Goal: Task Accomplishment & Management: Complete application form

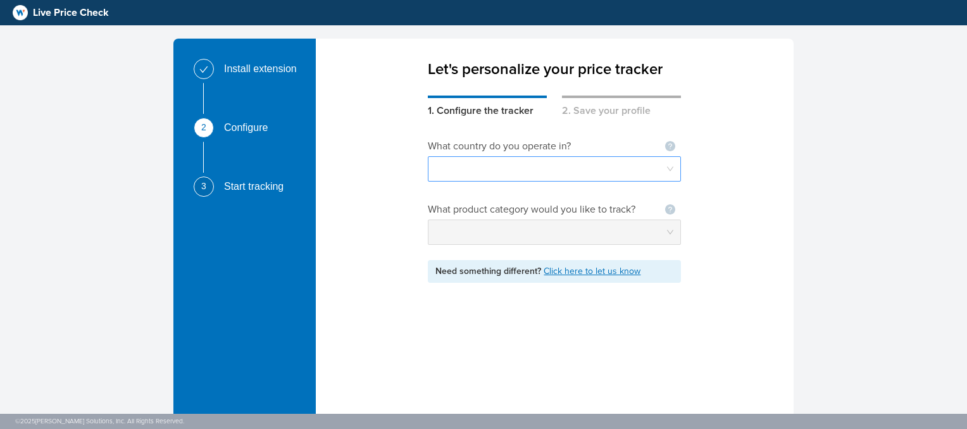
click at [600, 166] on input "search" at bounding box center [554, 169] width 238 height 24
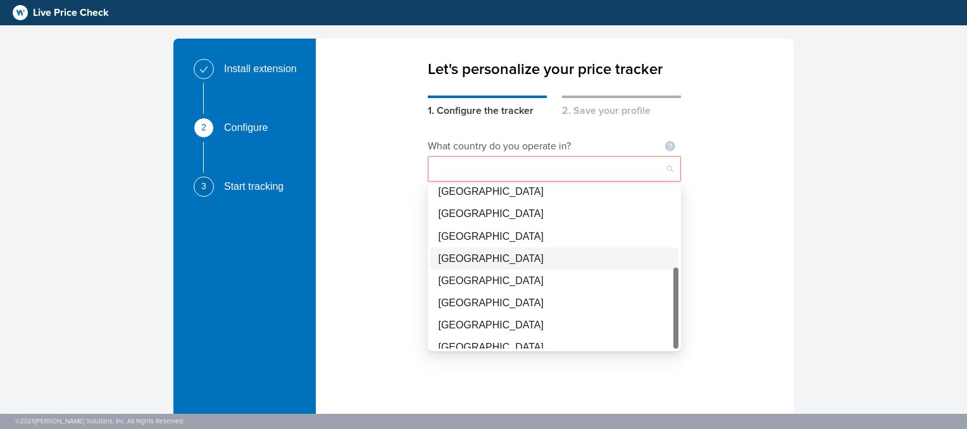
scroll to position [60, 0]
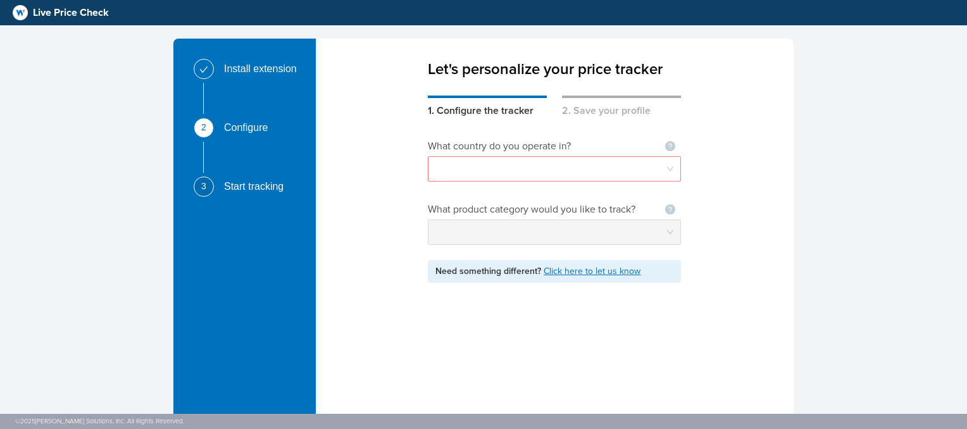
click at [770, 185] on div "What country do you operate in? Not seeing your country ? Let us know What prod…" at bounding box center [555, 279] width 478 height 323
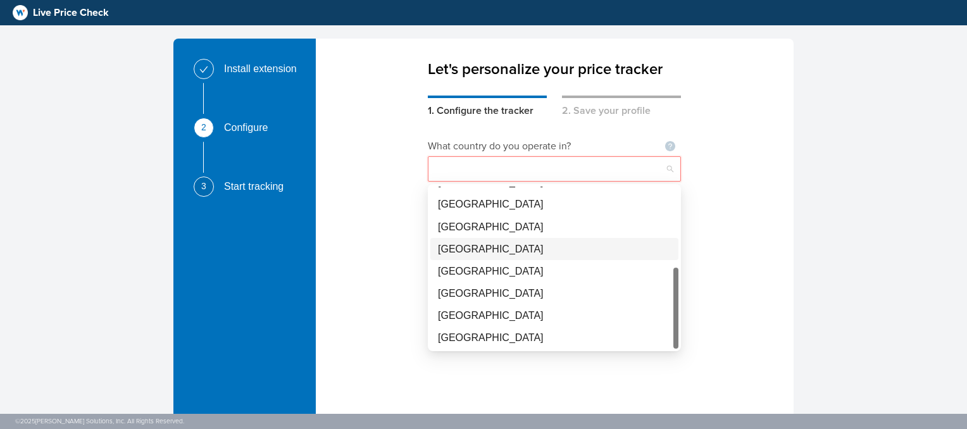
click at [668, 170] on input "search" at bounding box center [554, 169] width 238 height 24
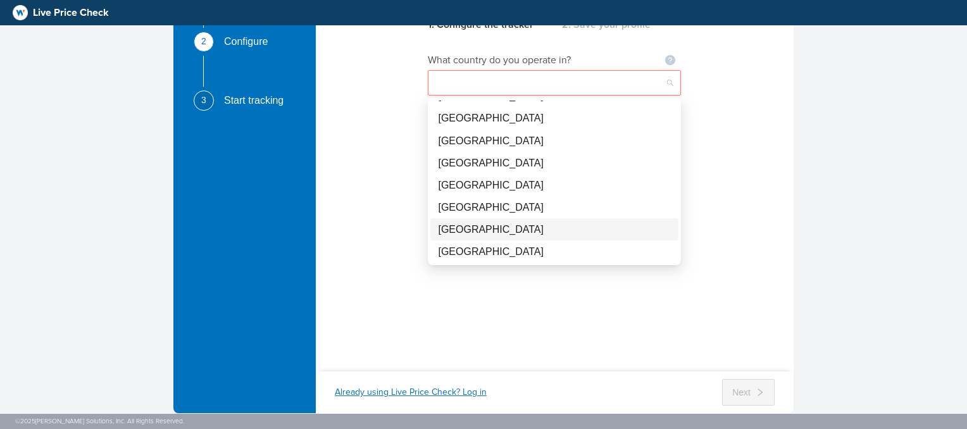
scroll to position [89, 0]
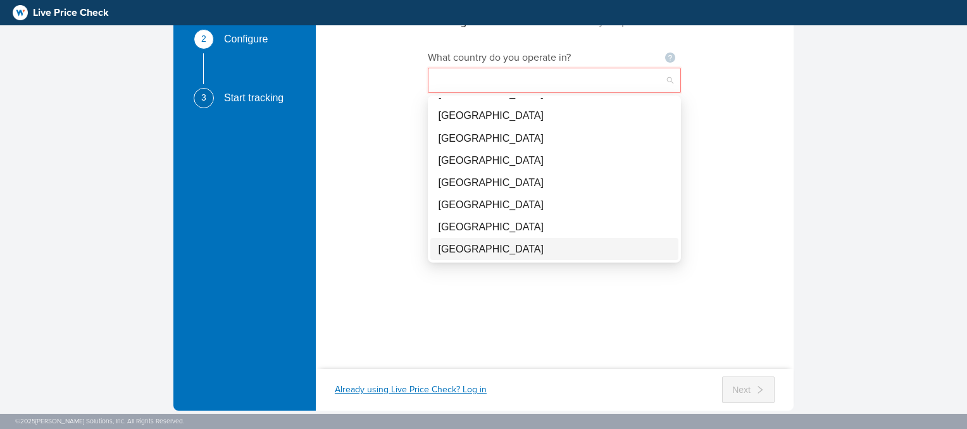
click at [494, 251] on div "[GEOGRAPHIC_DATA]" at bounding box center [554, 249] width 233 height 16
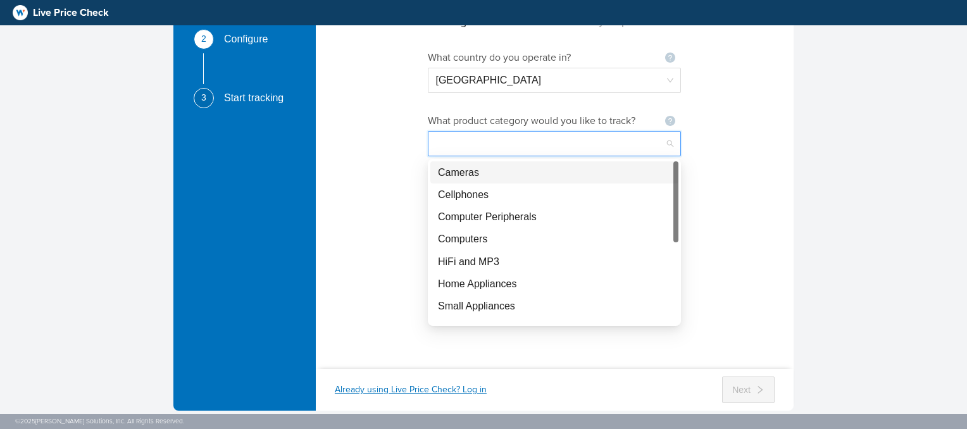
click at [625, 139] on input "search" at bounding box center [554, 144] width 238 height 24
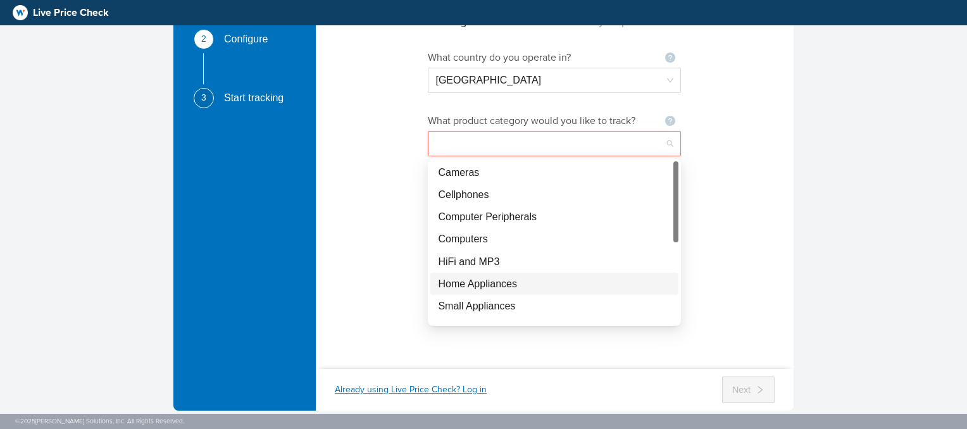
scroll to position [0, 0]
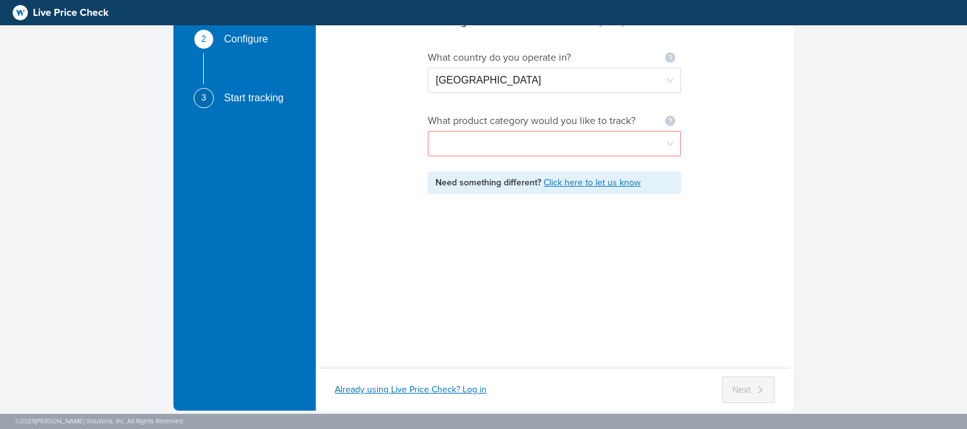
click at [739, 153] on div "What country do you operate in? Not seeing your country ? Let us know [GEOGRAPH…" at bounding box center [555, 191] width 478 height 323
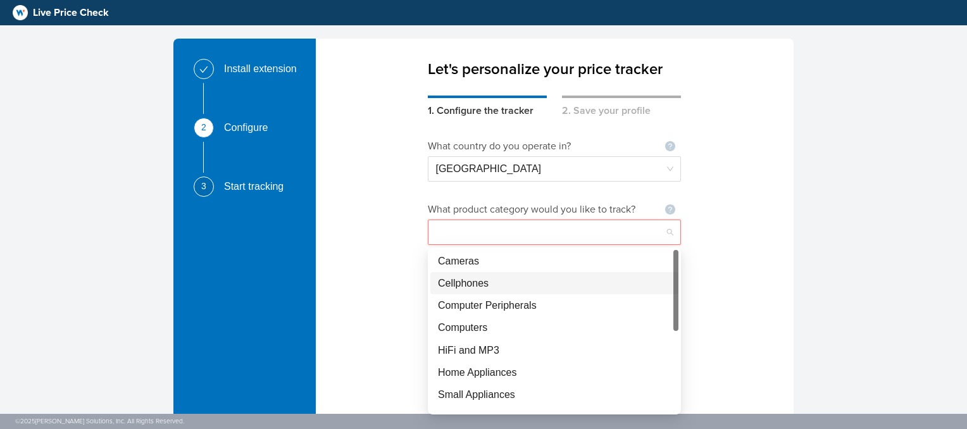
click at [671, 235] on input "search" at bounding box center [554, 232] width 238 height 24
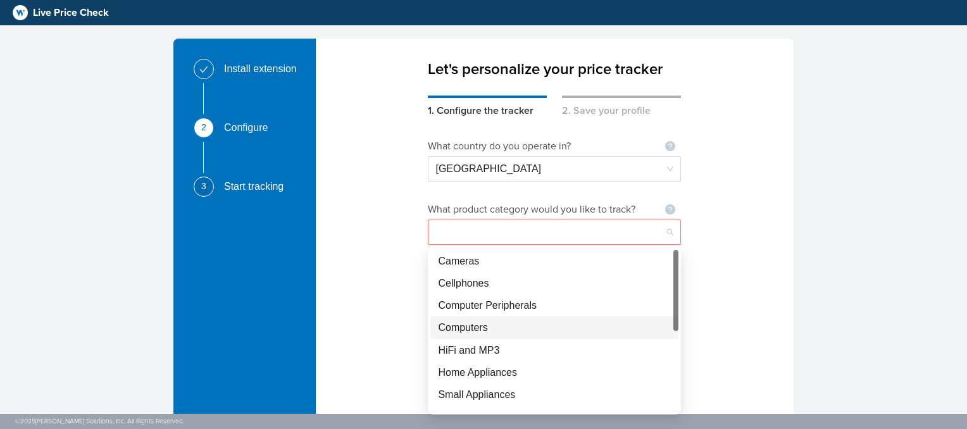
scroll to position [38, 0]
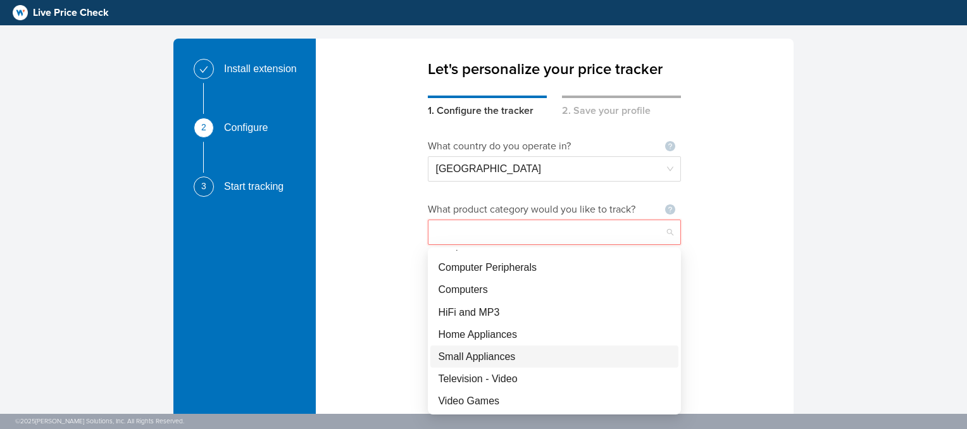
click at [516, 360] on div "Small Appliances" at bounding box center [554, 357] width 233 height 16
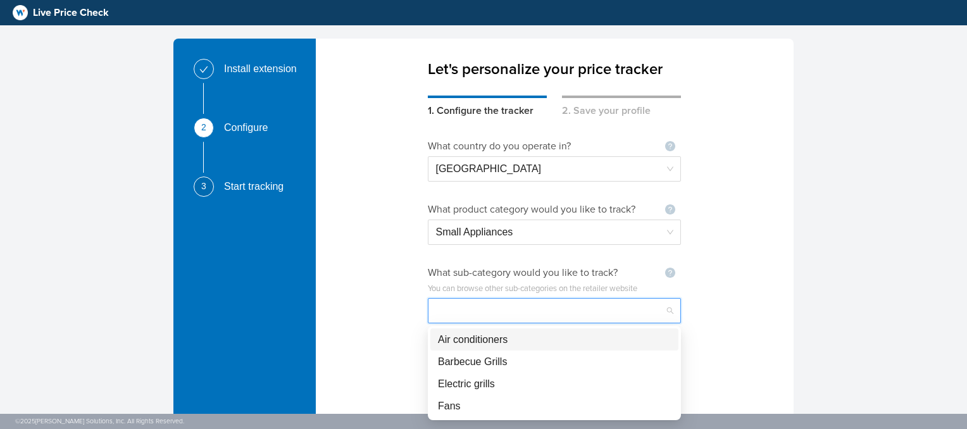
click at [575, 313] on input "search" at bounding box center [554, 311] width 238 height 24
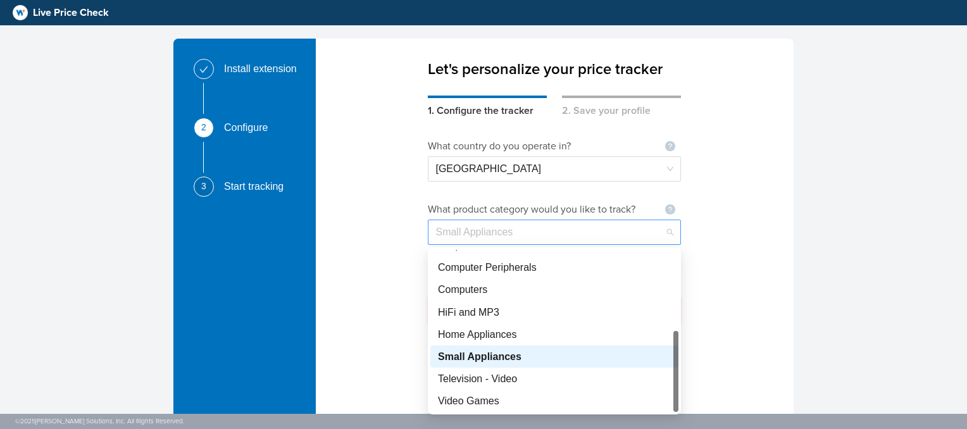
click at [661, 237] on span "Small Appliances" at bounding box center [554, 232] width 238 height 24
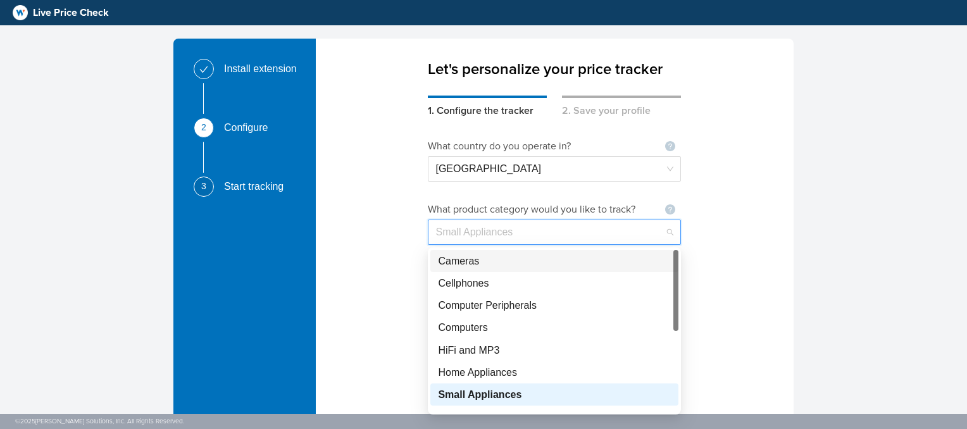
click at [489, 264] on div "Cameras" at bounding box center [554, 261] width 233 height 16
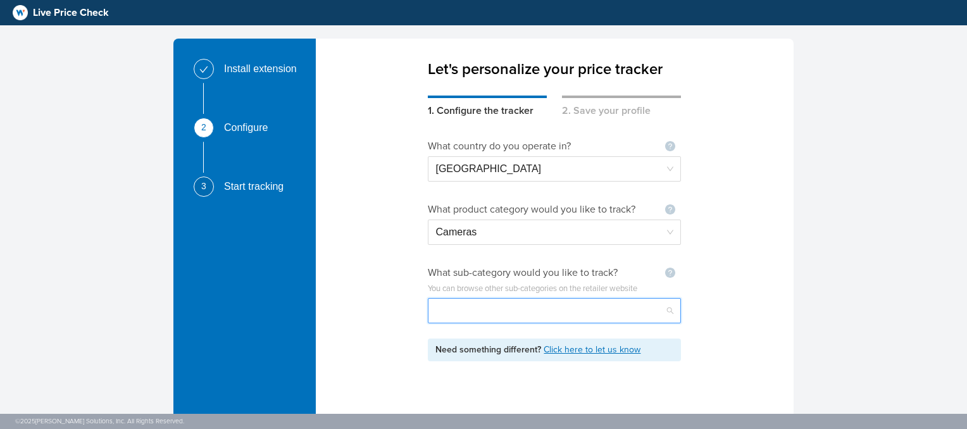
click at [633, 304] on input "search" at bounding box center [554, 311] width 238 height 24
click at [696, 267] on div "What country do you operate in? Not seeing your country ? Let us know [GEOGRAPH…" at bounding box center [555, 279] width 478 height 323
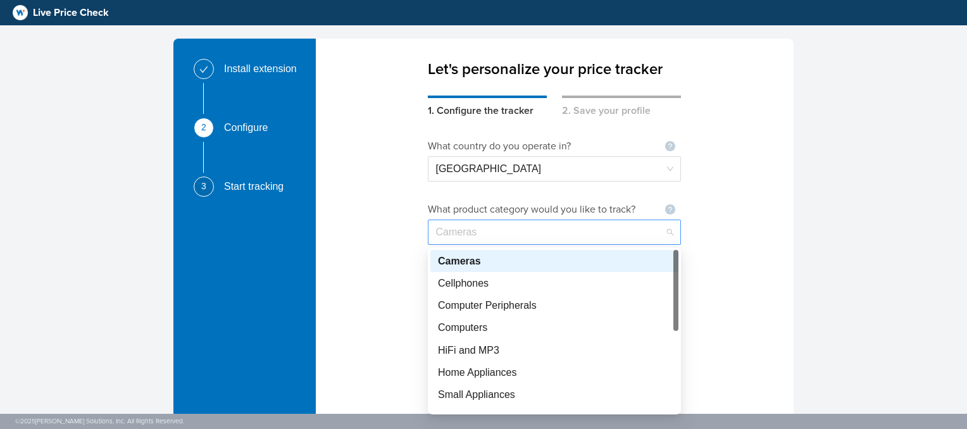
click at [668, 231] on span "Cameras" at bounding box center [554, 232] width 238 height 24
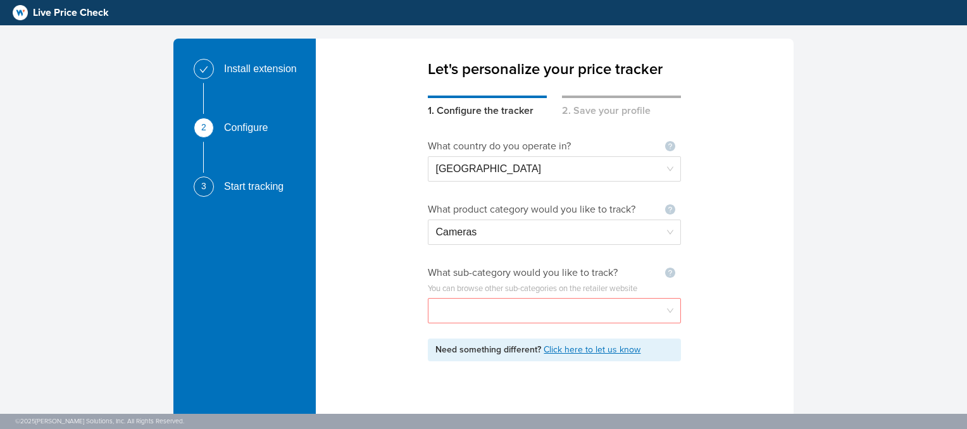
click at [763, 231] on div "What country do you operate in? Not seeing your country ? Let us know [GEOGRAPH…" at bounding box center [555, 279] width 478 height 323
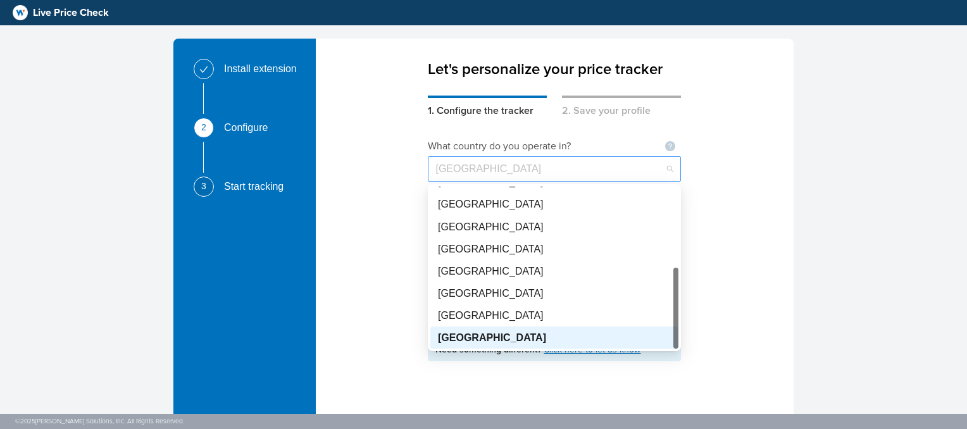
click at [670, 162] on span "[GEOGRAPHIC_DATA]" at bounding box center [554, 169] width 238 height 24
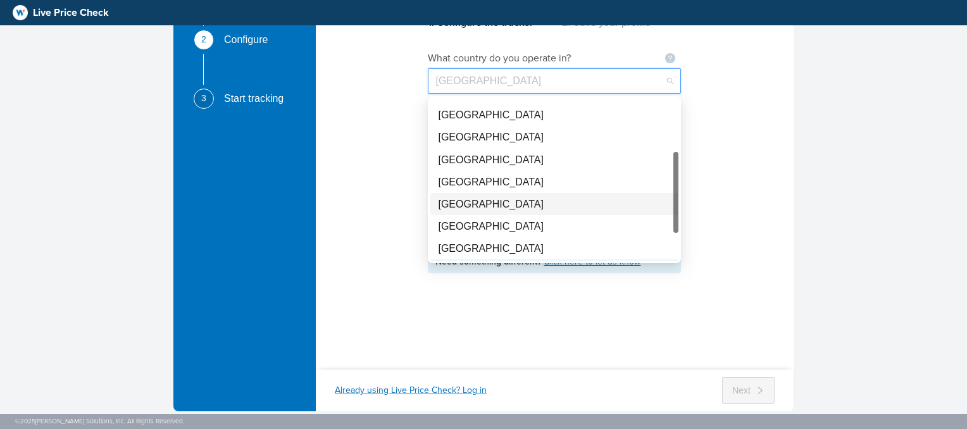
scroll to position [22, 0]
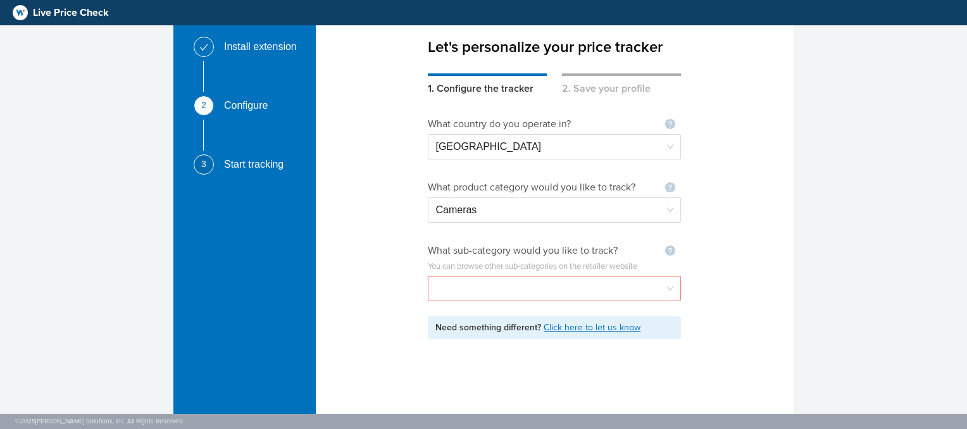
click at [749, 187] on div "What country do you operate in? Not seeing your country ? Let us know [GEOGRAPH…" at bounding box center [555, 257] width 478 height 323
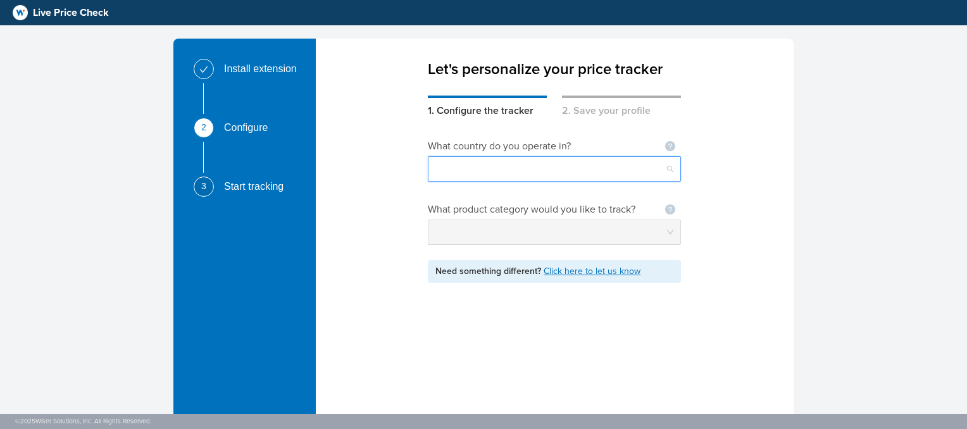
click at [642, 168] on input "search" at bounding box center [554, 169] width 238 height 24
click at [744, 190] on div "What country do you operate in? Not seeing your country ? Let us know What prod…" at bounding box center [555, 279] width 478 height 323
click at [609, 266] on link "Click here to let us know" at bounding box center [592, 271] width 97 height 11
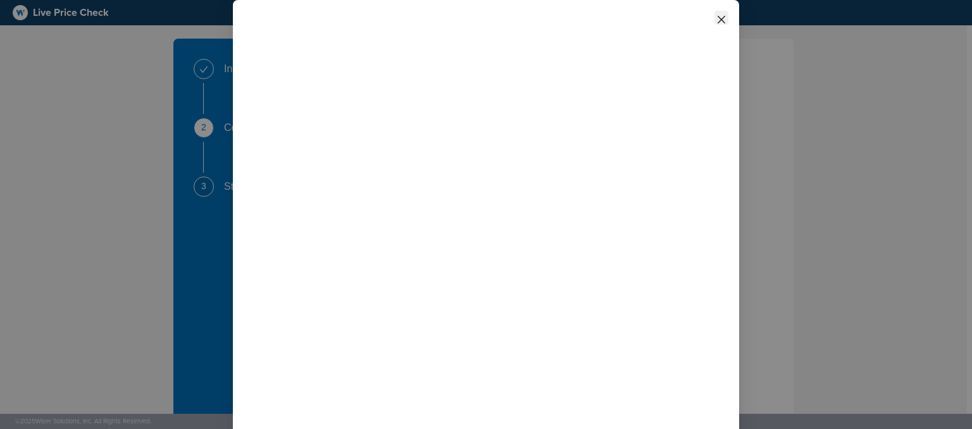
click at [722, 22] on icon "close" at bounding box center [722, 20] width 10 height 10
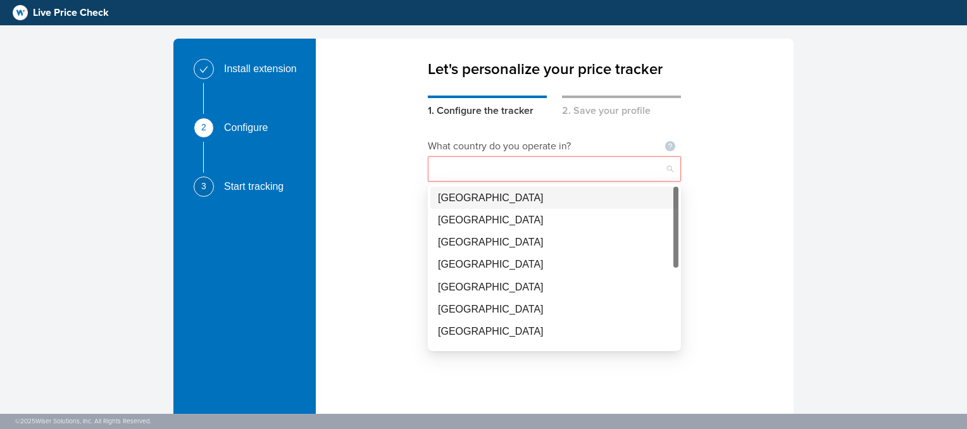
click at [618, 175] on input "search" at bounding box center [554, 169] width 238 height 24
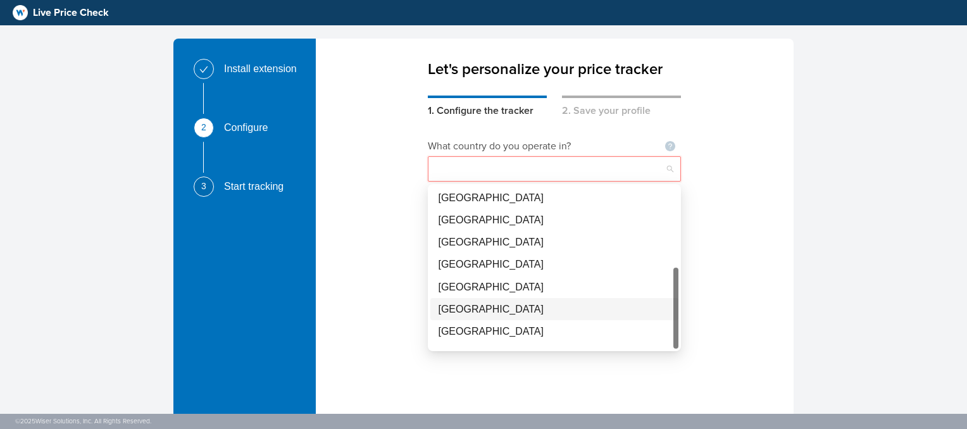
scroll to position [60, 0]
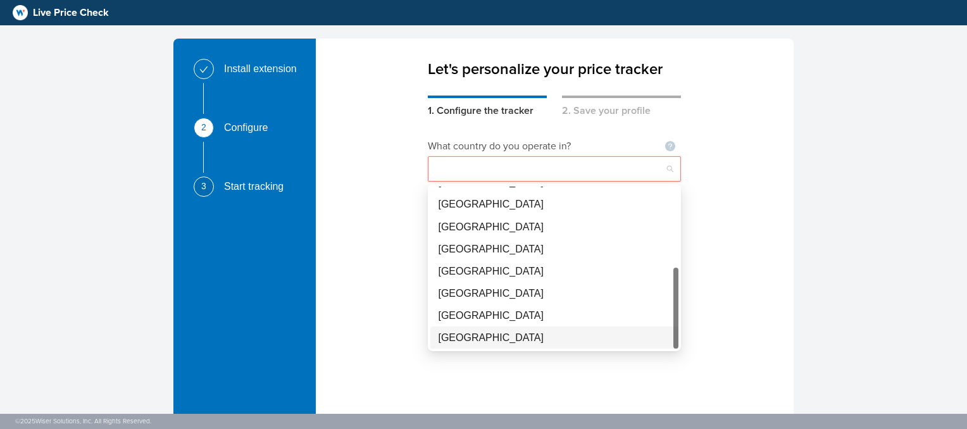
click at [520, 346] on div "[GEOGRAPHIC_DATA]" at bounding box center [554, 338] width 248 height 22
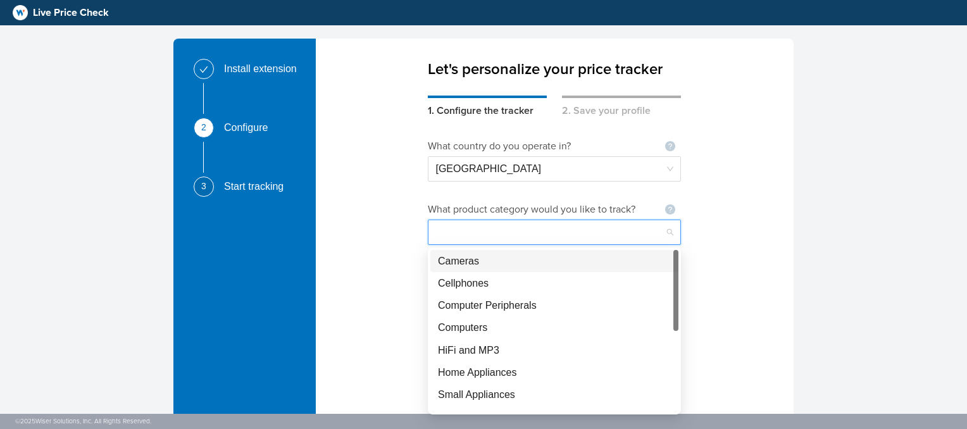
click at [570, 234] on input "search" at bounding box center [554, 232] width 238 height 24
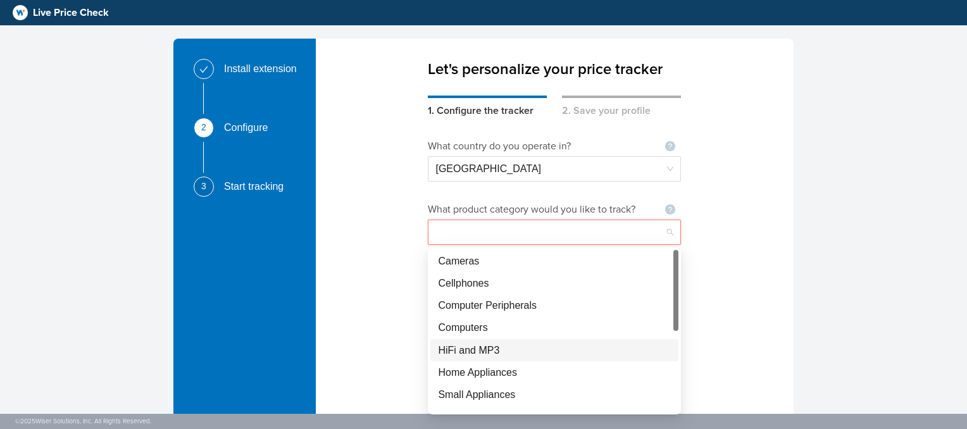
scroll to position [0, 0]
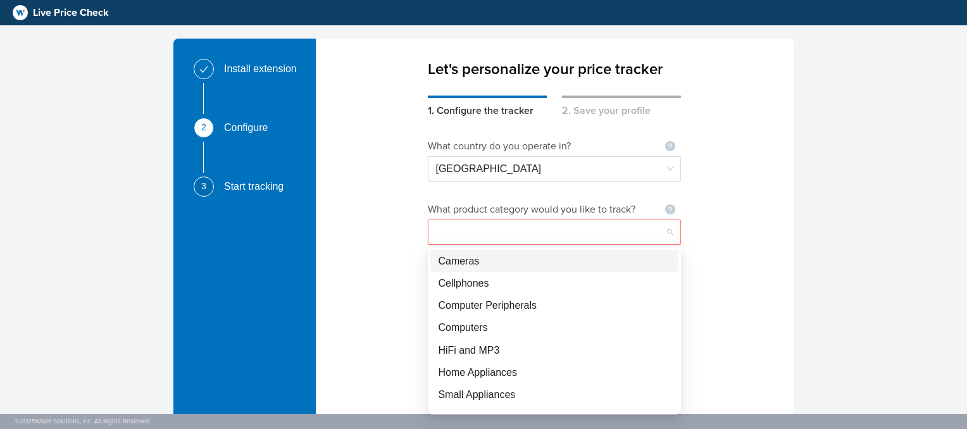
click at [498, 266] on div "Cameras" at bounding box center [554, 261] width 233 height 16
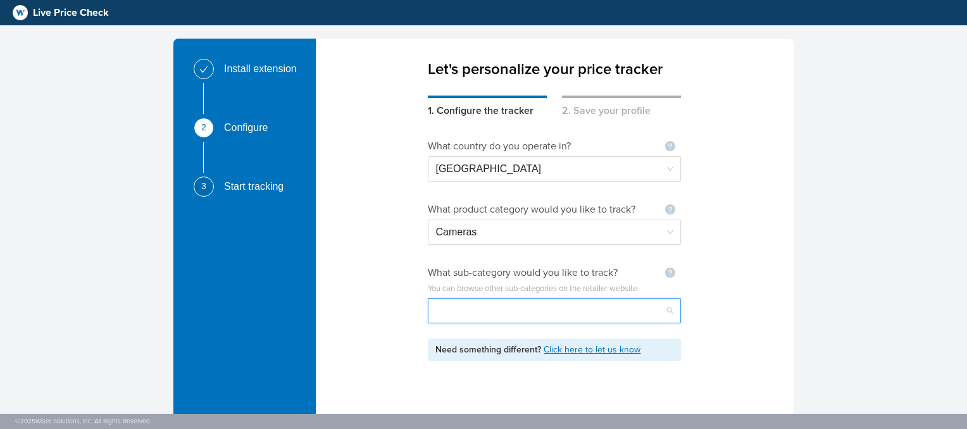
click at [658, 306] on input "search" at bounding box center [554, 311] width 238 height 24
click at [711, 227] on div "What country do you operate in? Not seeing your country ? Let us know [GEOGRAPH…" at bounding box center [555, 279] width 478 height 323
click at [624, 238] on span "Cameras" at bounding box center [554, 232] width 238 height 24
click at [738, 226] on div "What country do you operate in? Not seeing your country ? Let us know [GEOGRAPH…" at bounding box center [555, 279] width 478 height 323
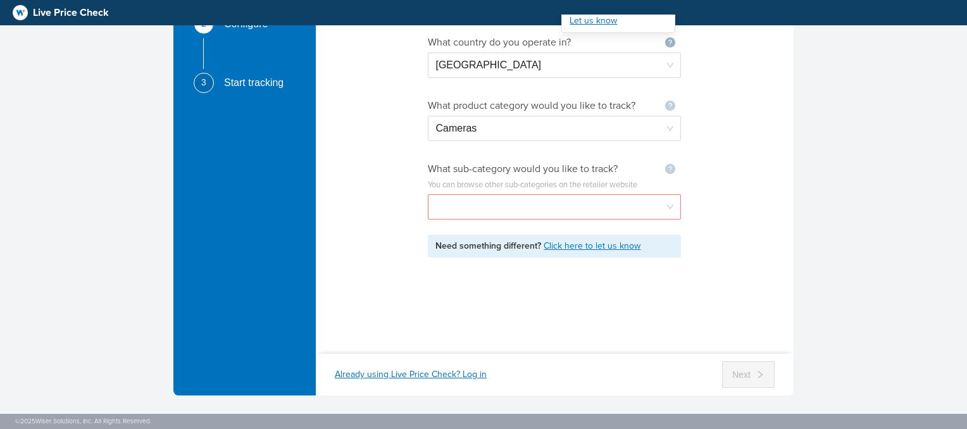
scroll to position [109, 0]
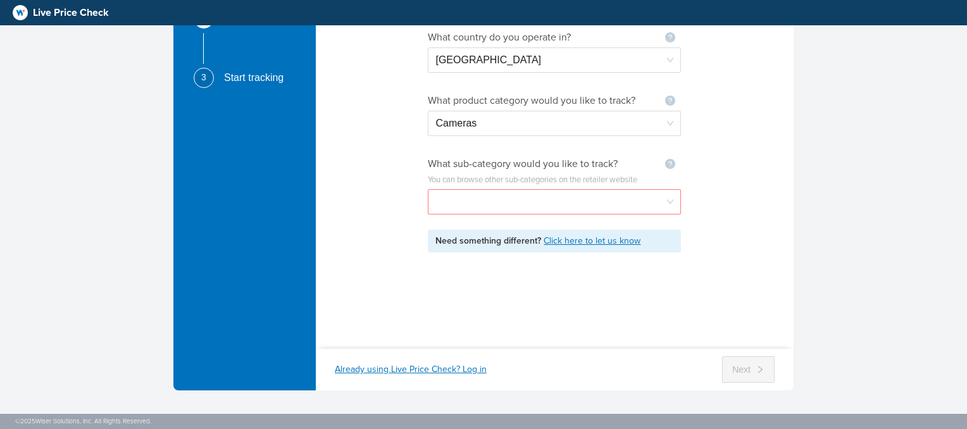
click at [431, 375] on div "Already using Live Price Check? Log in" at bounding box center [411, 369] width 152 height 13
